Goal: Task Accomplishment & Management: Complete application form

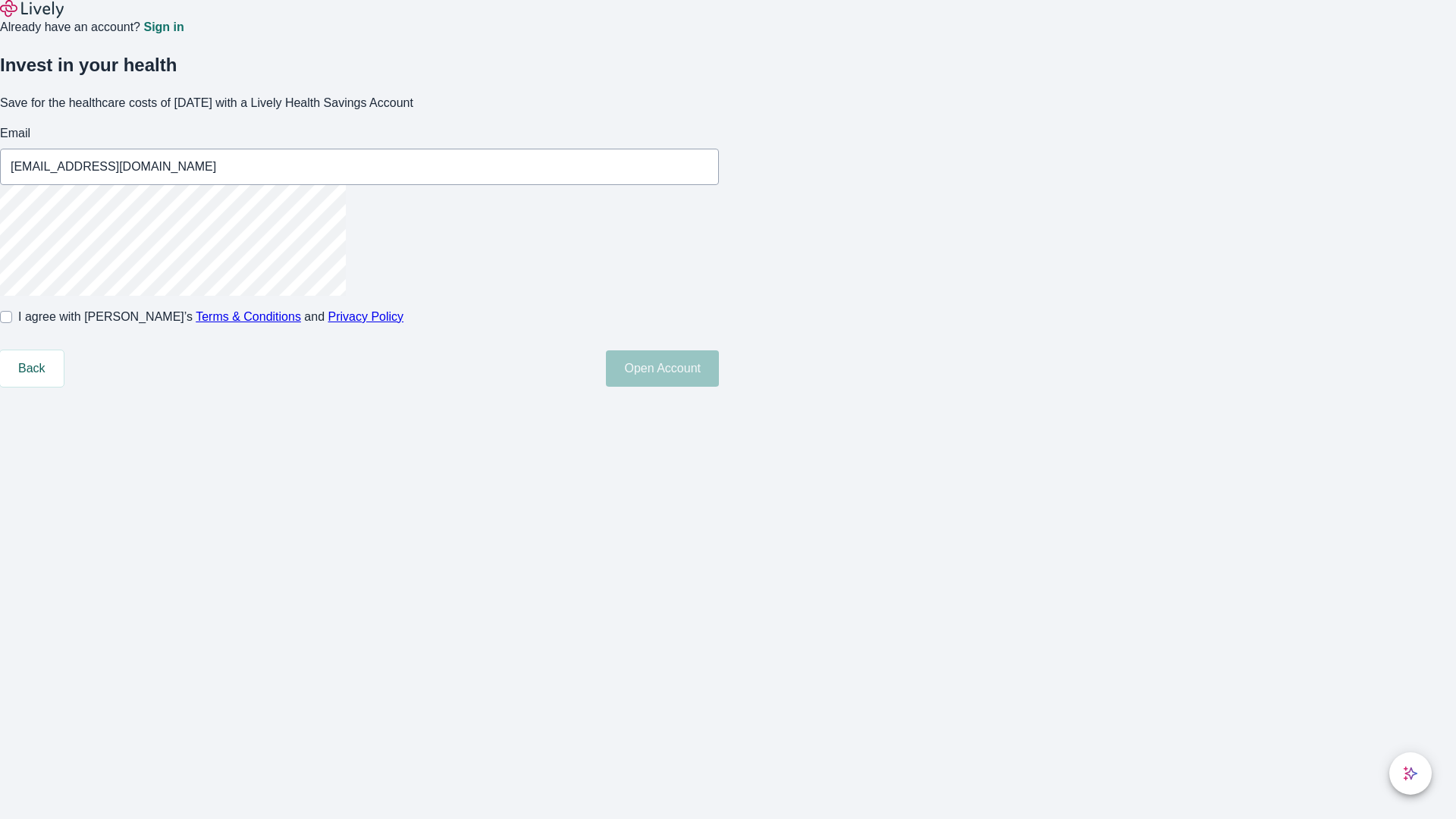
click at [12, 323] on input "I agree with Lively’s Terms & Conditions and Privacy Policy" at bounding box center [6, 317] width 12 height 12
checkbox input "true"
click at [719, 387] on button "Open Account" at bounding box center [662, 368] width 113 height 36
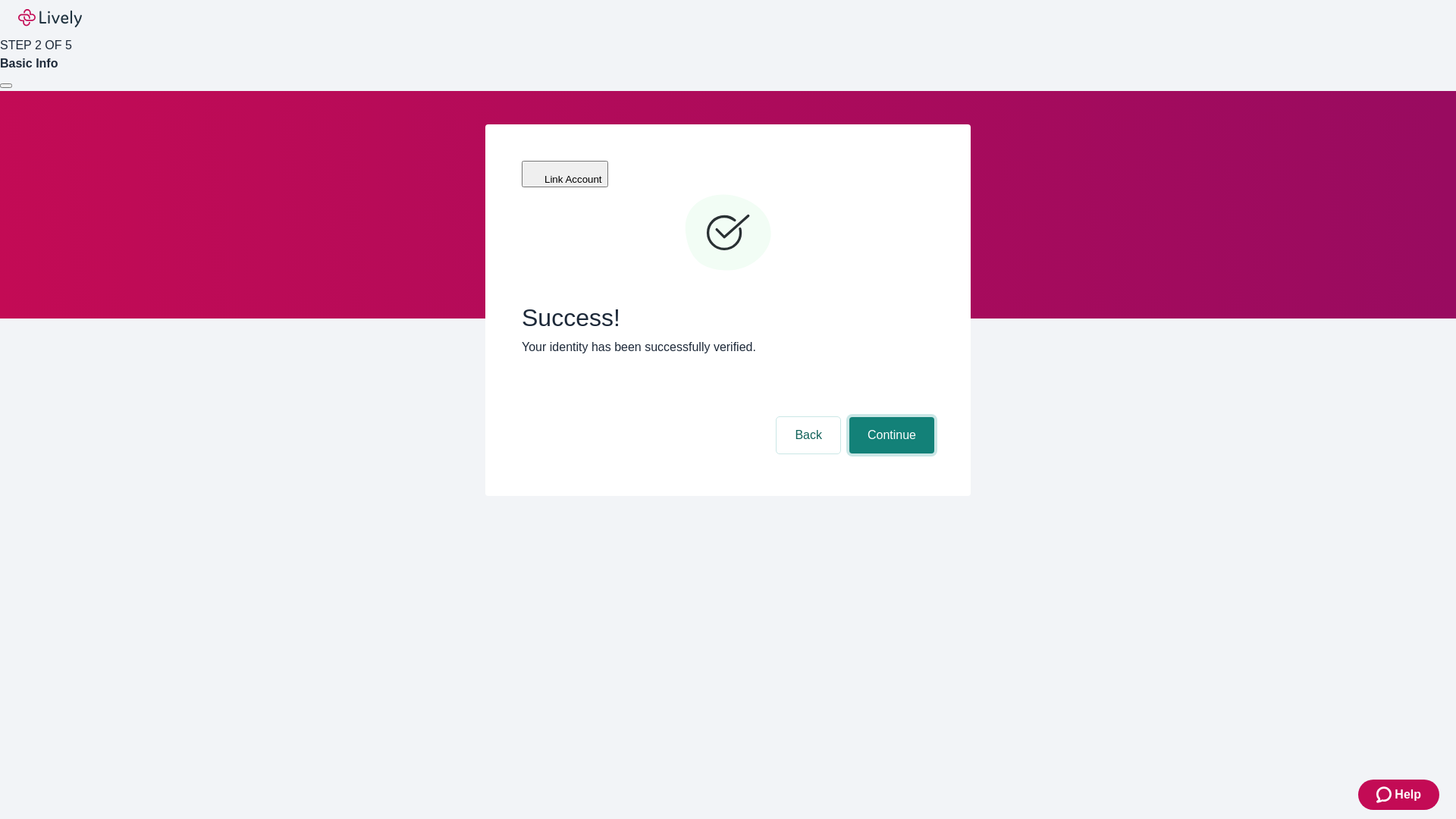
click at [890, 417] on button "Continue" at bounding box center [892, 435] width 85 height 36
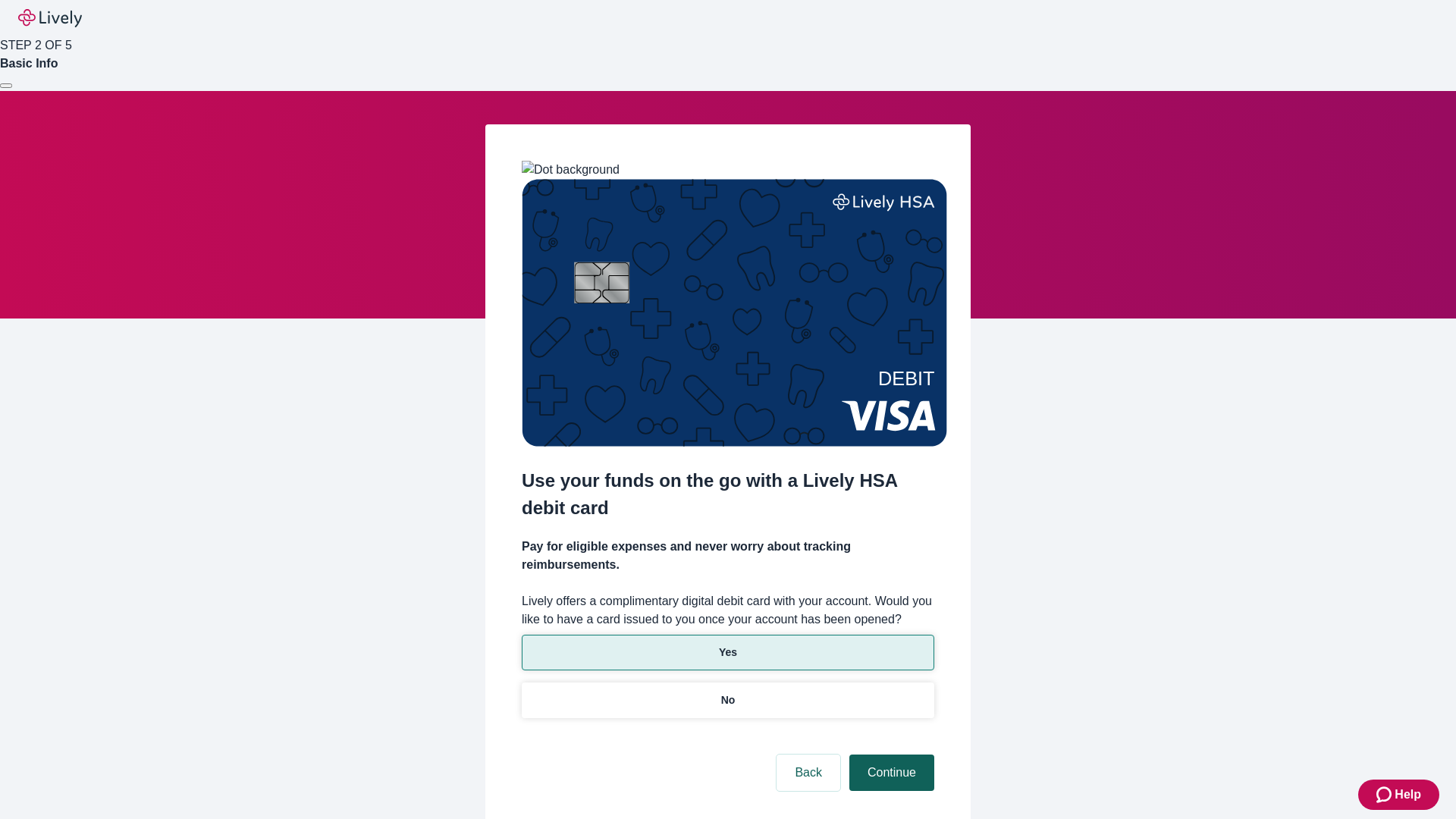
click at [727, 645] on p "Yes" at bounding box center [728, 653] width 18 height 16
click at [890, 755] on button "Continue" at bounding box center [892, 772] width 85 height 36
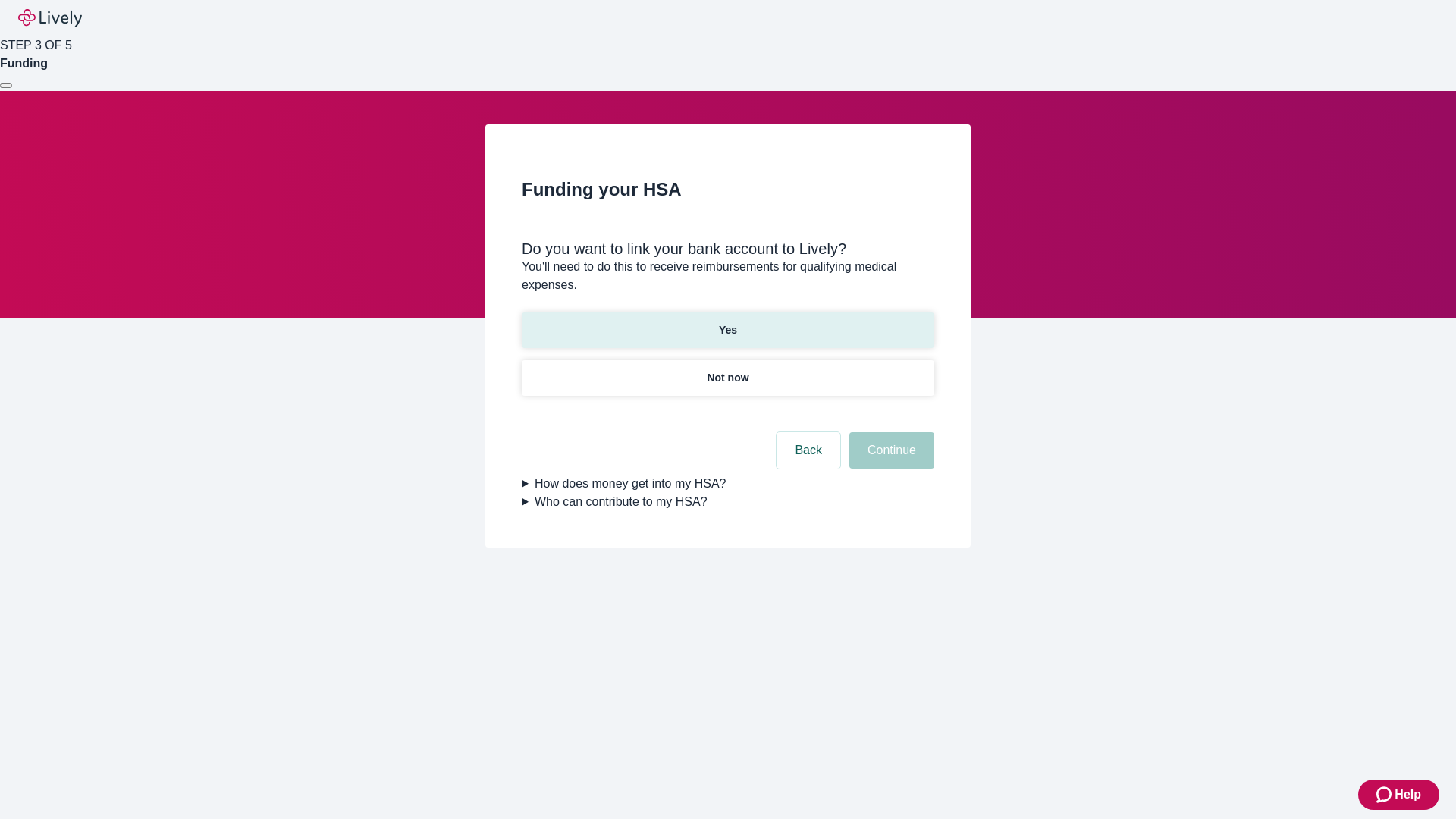
click at [727, 322] on p "Yes" at bounding box center [728, 330] width 18 height 16
click at [890, 432] on button "Continue" at bounding box center [892, 450] width 85 height 36
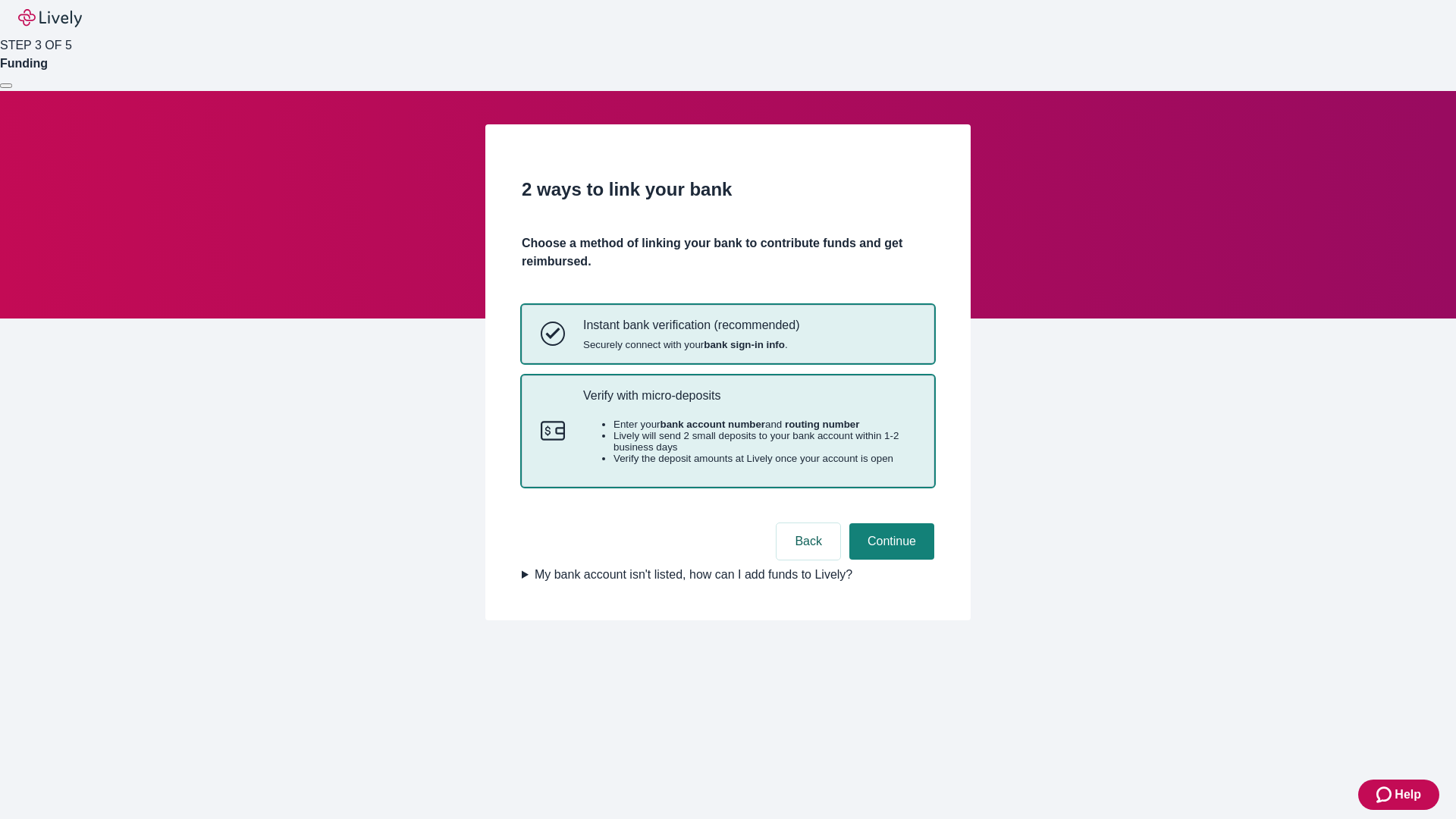
click at [748, 402] on p "Verify with micro-deposits" at bounding box center [749, 395] width 332 height 14
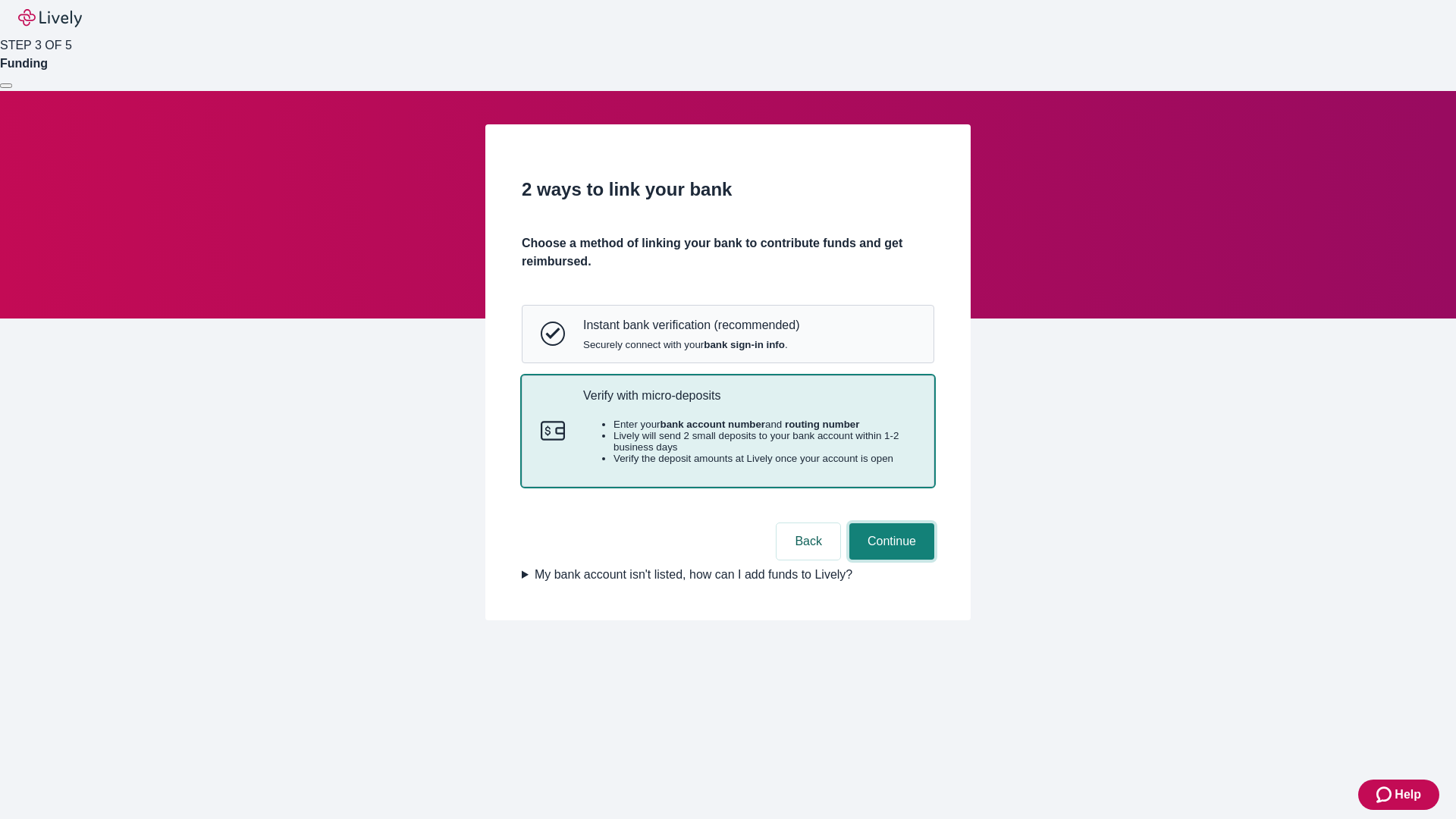
click at [890, 560] on button "Continue" at bounding box center [892, 541] width 85 height 36
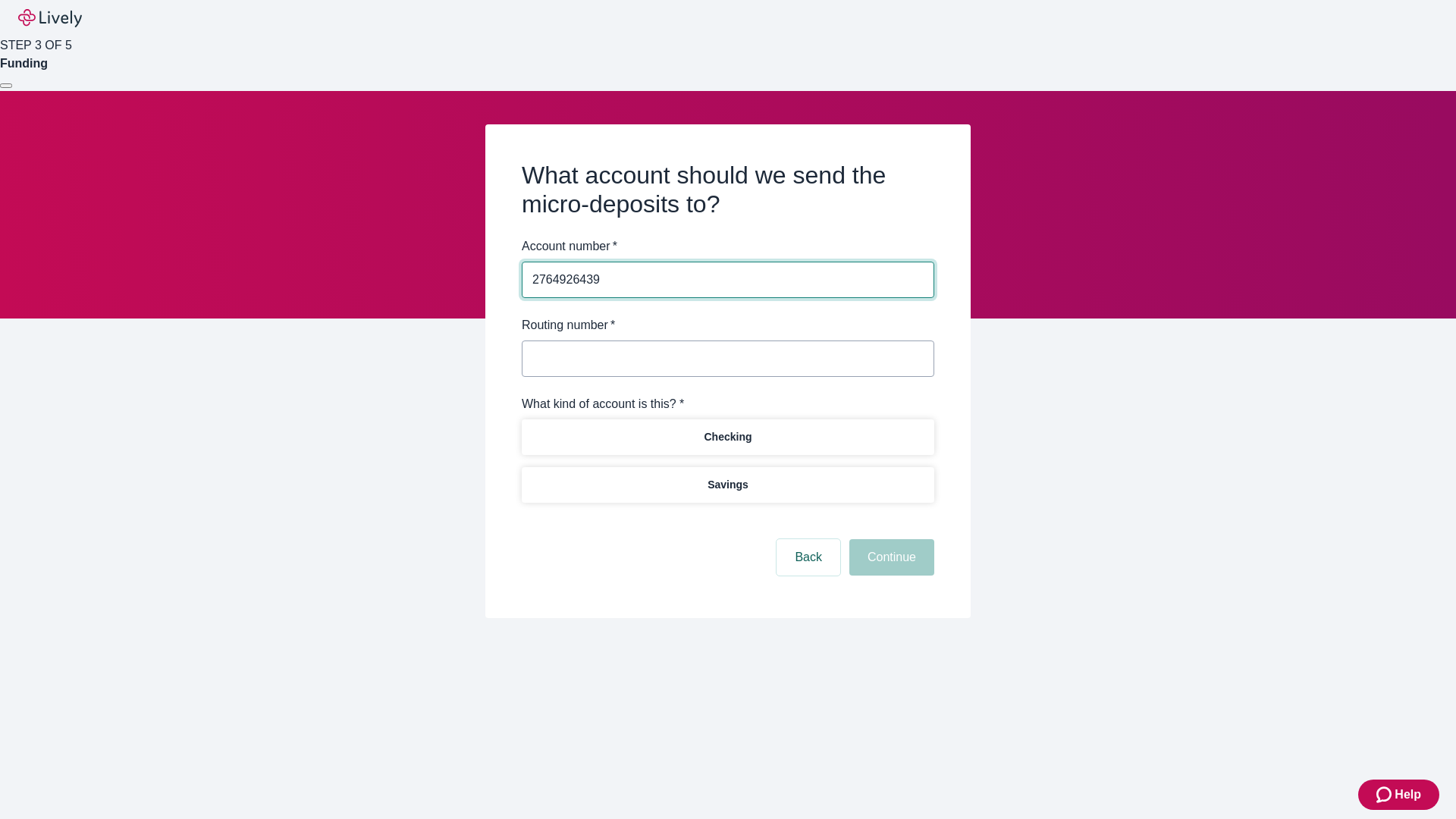
type input "2764926439"
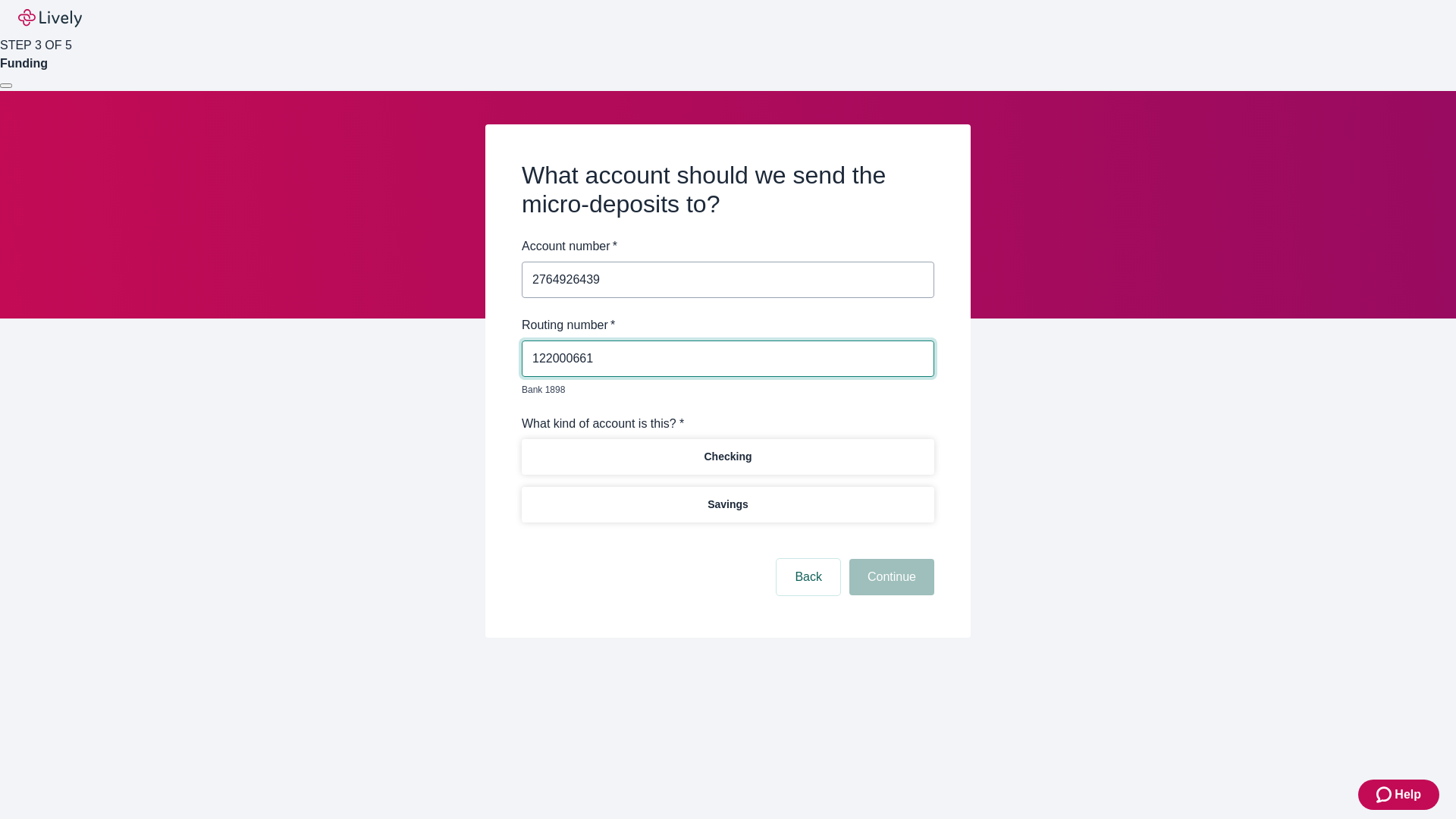
type input "122000661"
click at [727, 449] on p "Checking" at bounding box center [727, 457] width 48 height 16
click at [890, 560] on button "Continue" at bounding box center [892, 577] width 85 height 36
